Goal: Transaction & Acquisition: Purchase product/service

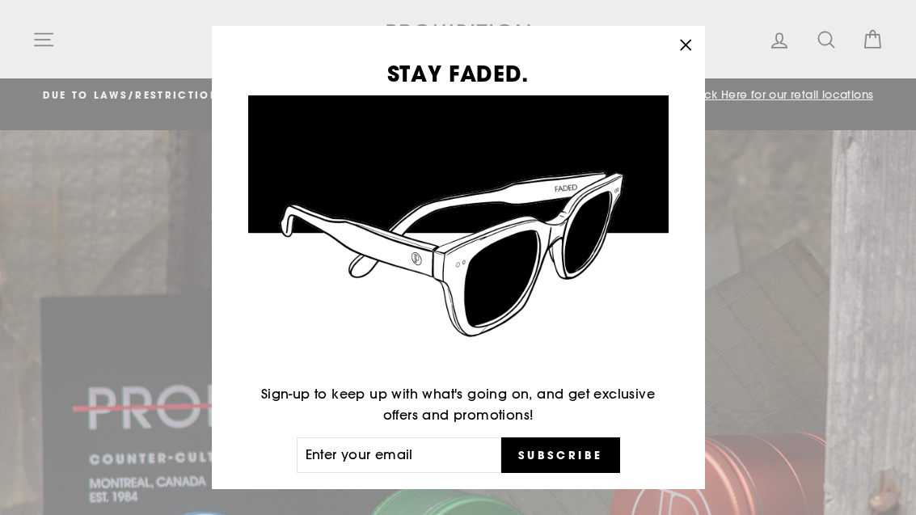
click at [692, 34] on icon "button" at bounding box center [686, 45] width 23 height 23
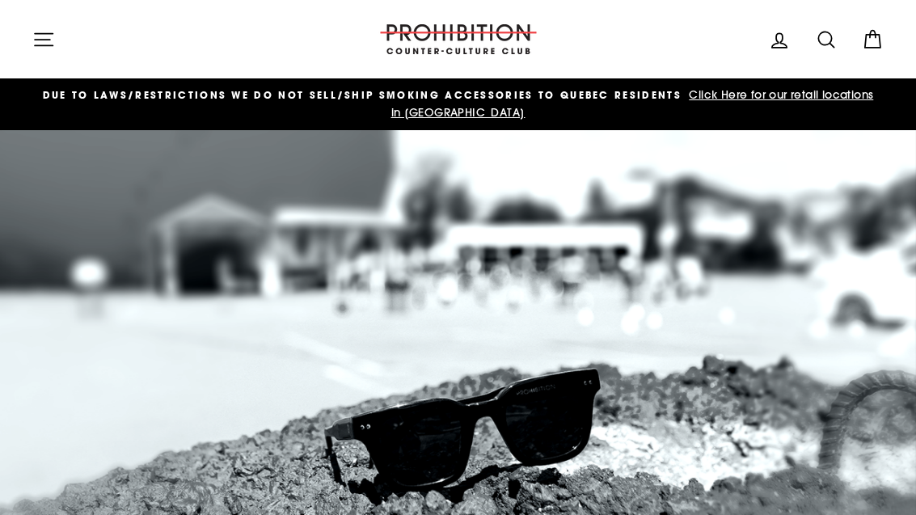
click at [738, 96] on span "Click Here for our retail locations in [GEOGRAPHIC_DATA]" at bounding box center [632, 103] width 483 height 32
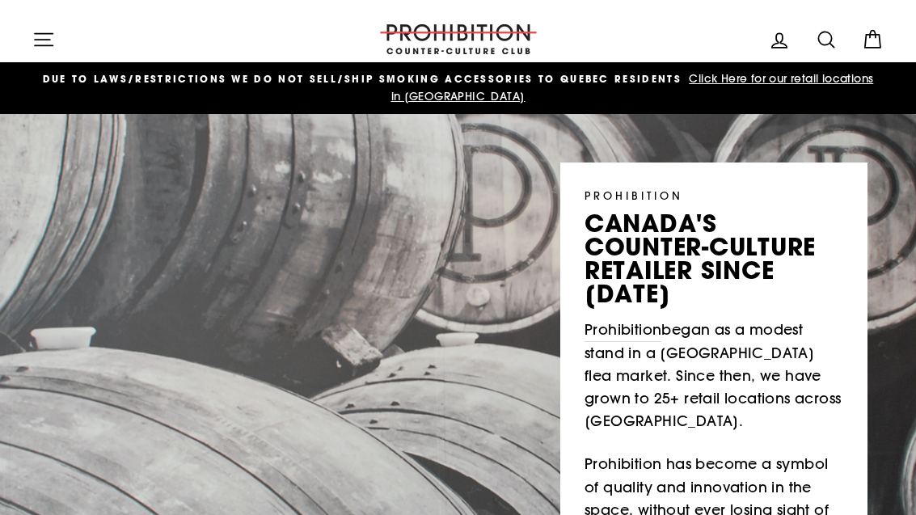
click at [816, 40] on icon at bounding box center [826, 39] width 23 height 23
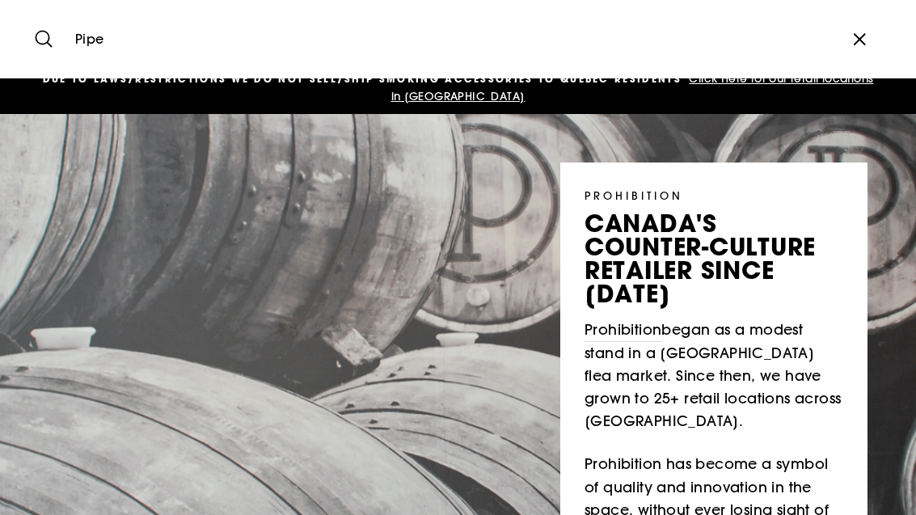
type input "Pipe"
click at [49, 39] on button "Search" at bounding box center [49, 39] width 35 height 54
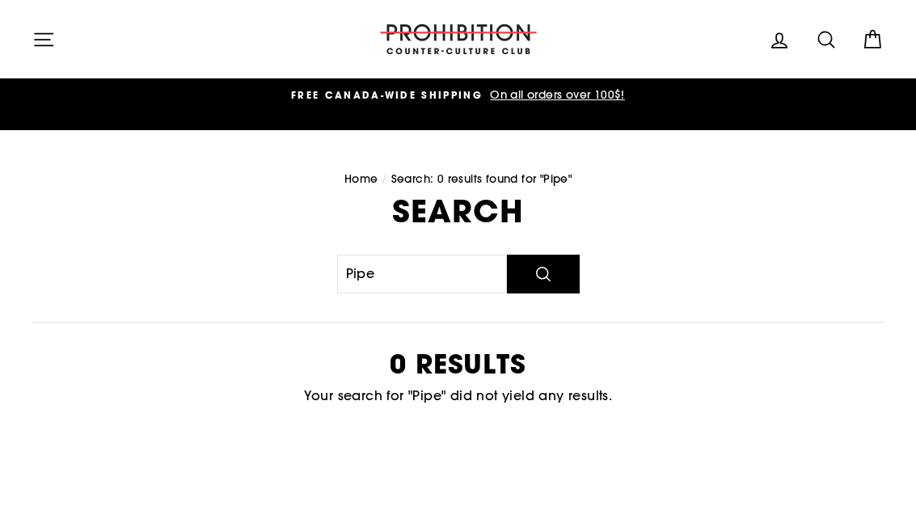
click at [552, 270] on button "Search" at bounding box center [543, 274] width 73 height 39
click at [50, 48] on icon "button" at bounding box center [43, 39] width 23 height 23
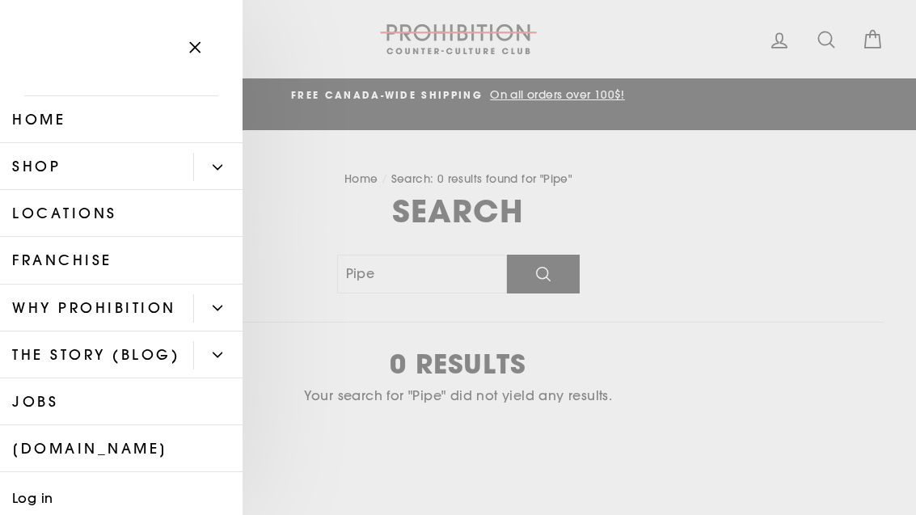
click at [182, 176] on link "Shop" at bounding box center [96, 166] width 193 height 47
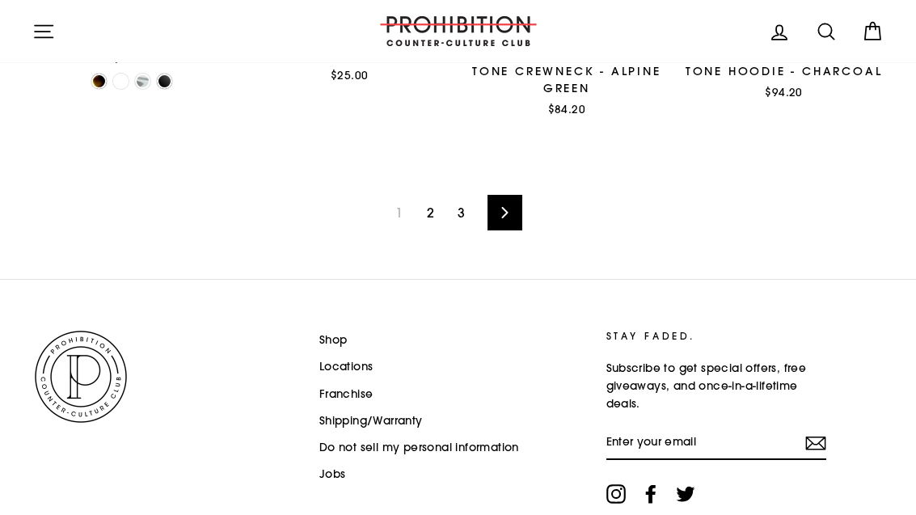
scroll to position [2358, 0]
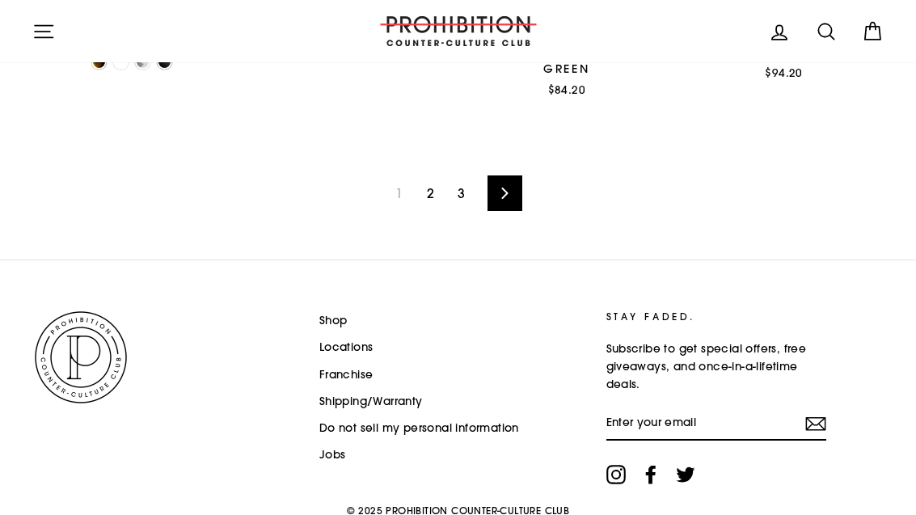
click at [509, 190] on icon at bounding box center [505, 193] width 11 height 11
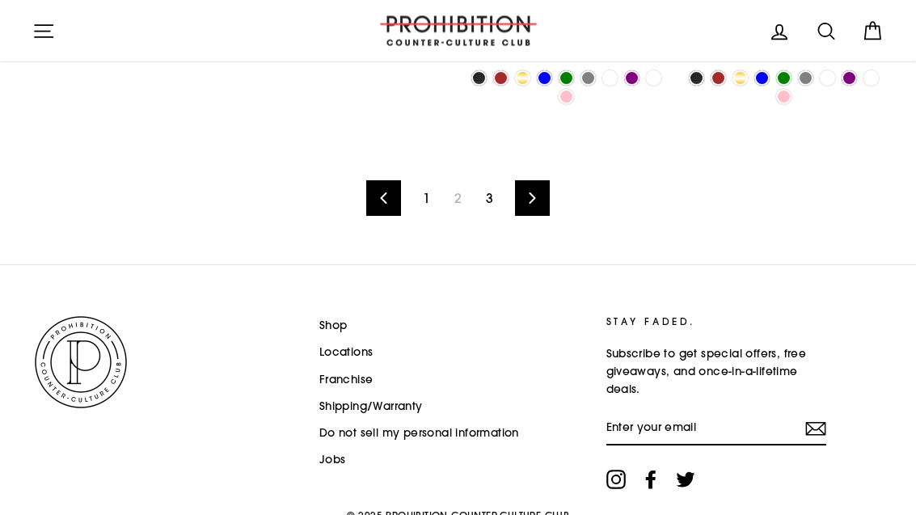
scroll to position [2403, 0]
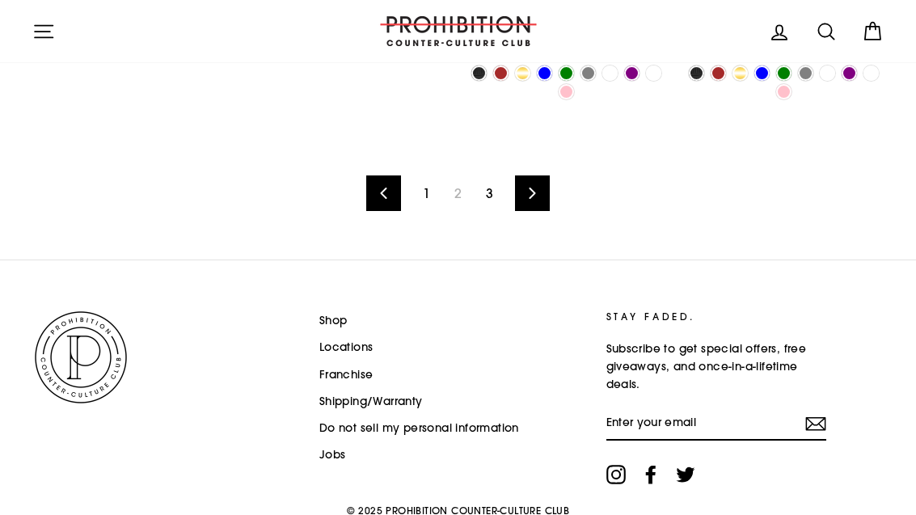
click at [529, 165] on div "Previous 1 2 3 Next" at bounding box center [458, 193] width 852 height 133
click at [697, 514] on footer "Shop Locations Franchise Shipping/Warranty Do not sell my personal information …" at bounding box center [458, 416] width 916 height 313
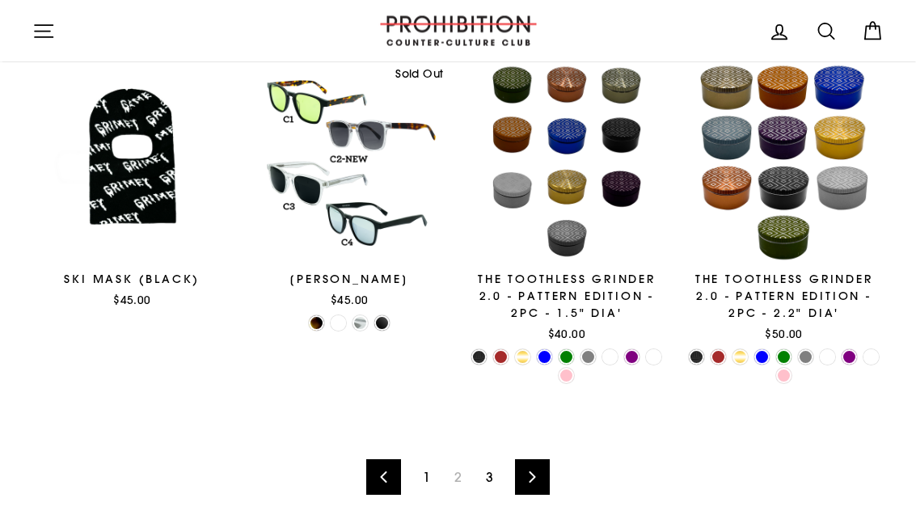
scroll to position [2103, 0]
click at [533, 488] on link "Next" at bounding box center [532, 477] width 35 height 36
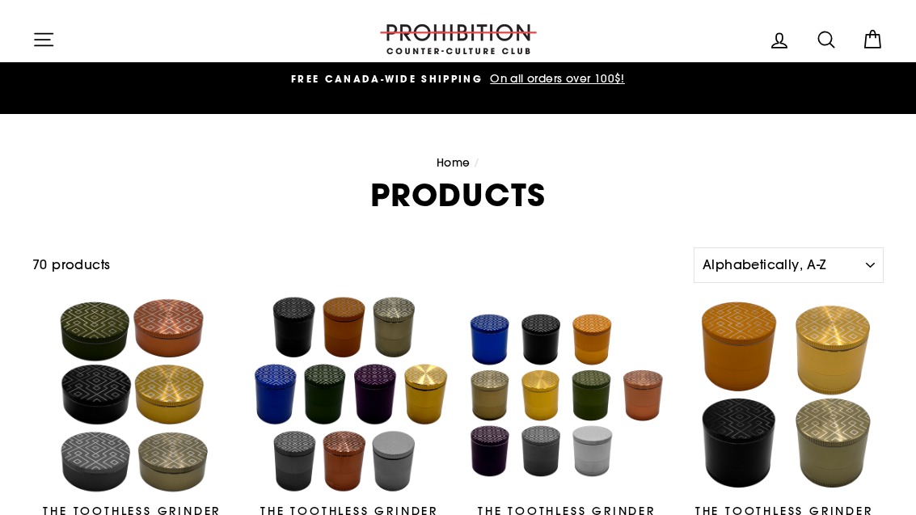
click at [61, 46] on button "Site navigation" at bounding box center [44, 39] width 42 height 35
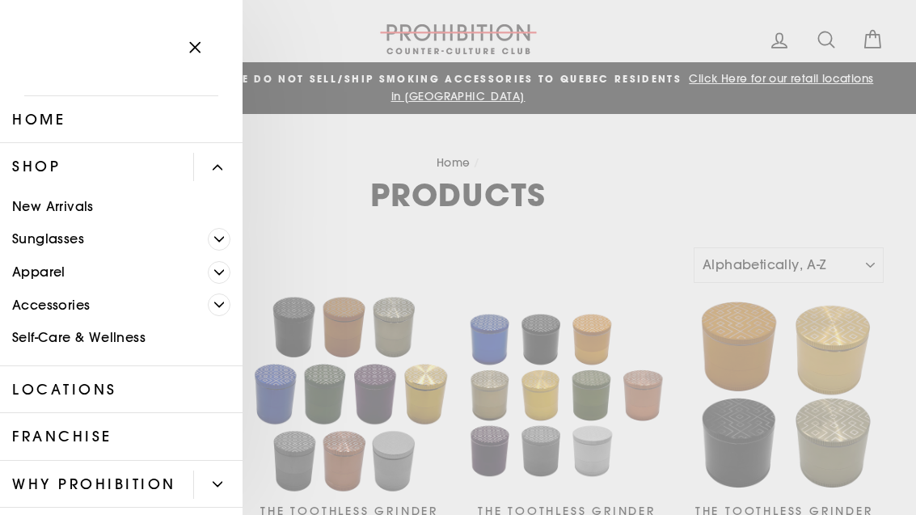
click at [182, 276] on link "Apparel" at bounding box center [104, 272] width 208 height 33
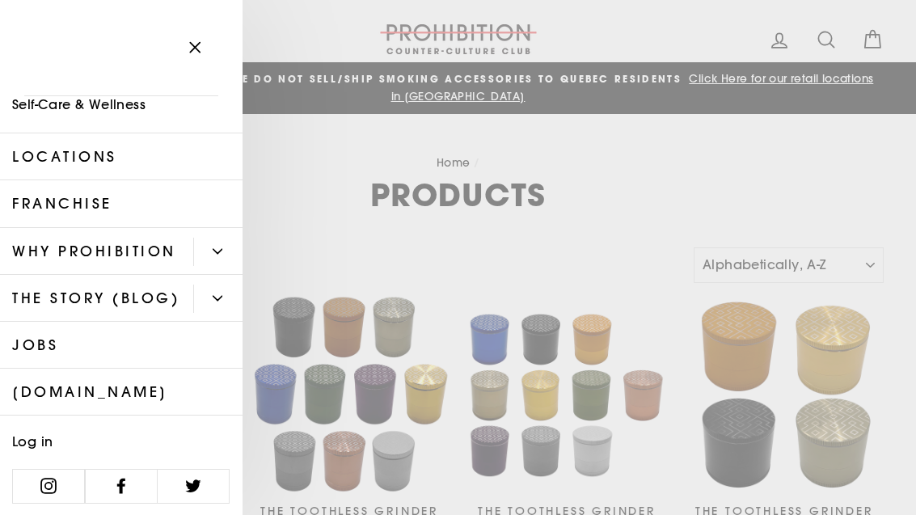
scroll to position [233, 0]
click at [102, 391] on link "[DOMAIN_NAME]" at bounding box center [121, 392] width 243 height 47
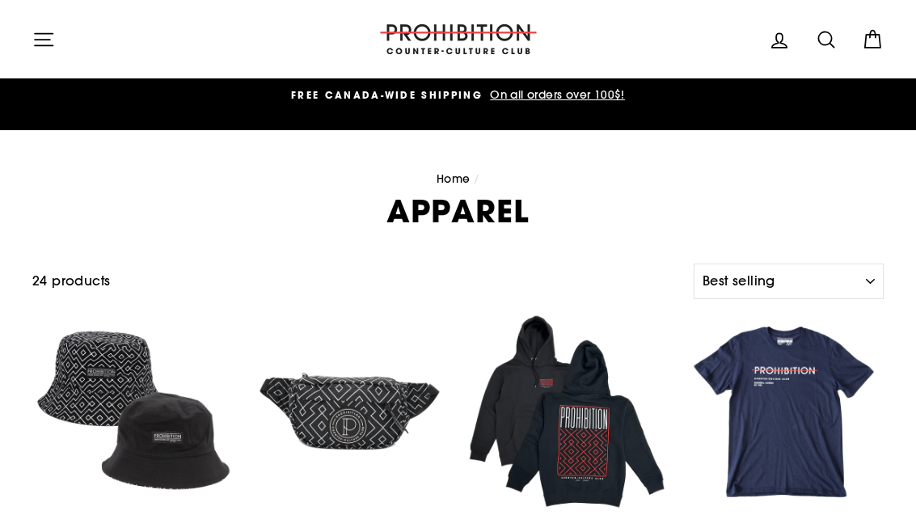
select select "best-selling"
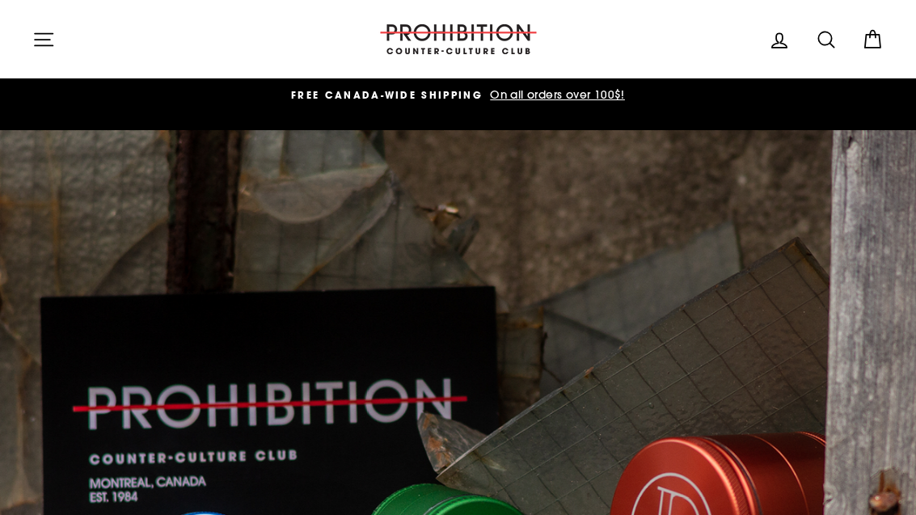
click at [42, 53] on button "Site navigation" at bounding box center [44, 39] width 42 height 35
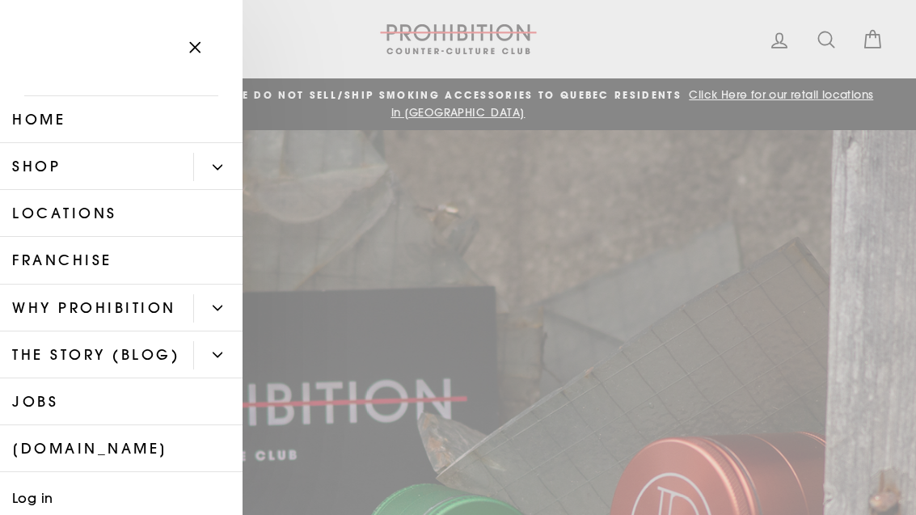
click at [187, 166] on link "Shop" at bounding box center [96, 166] width 193 height 47
